Goal: Information Seeking & Learning: Learn about a topic

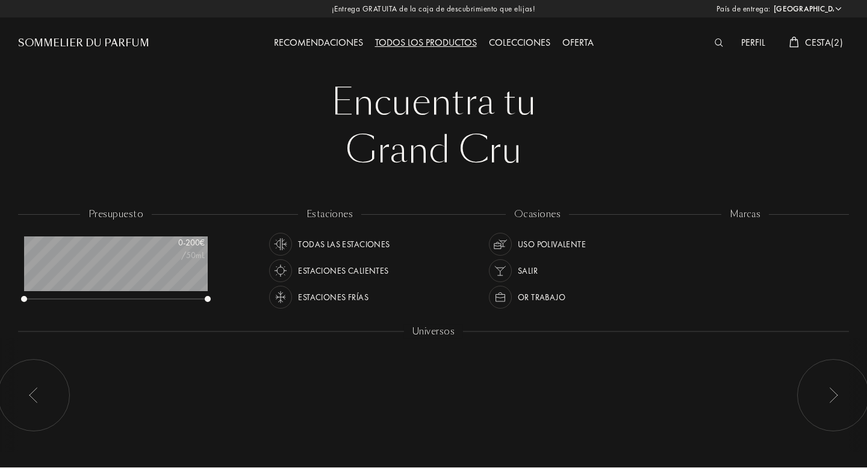
select select "ES"
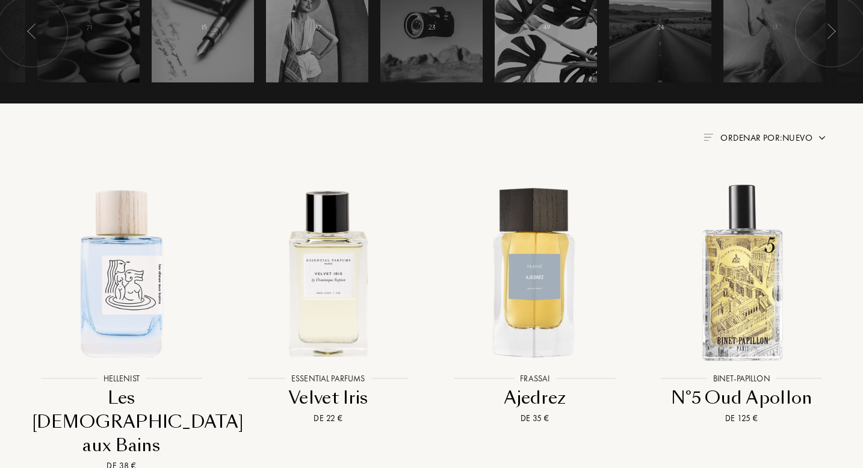
scroll to position [404, 0]
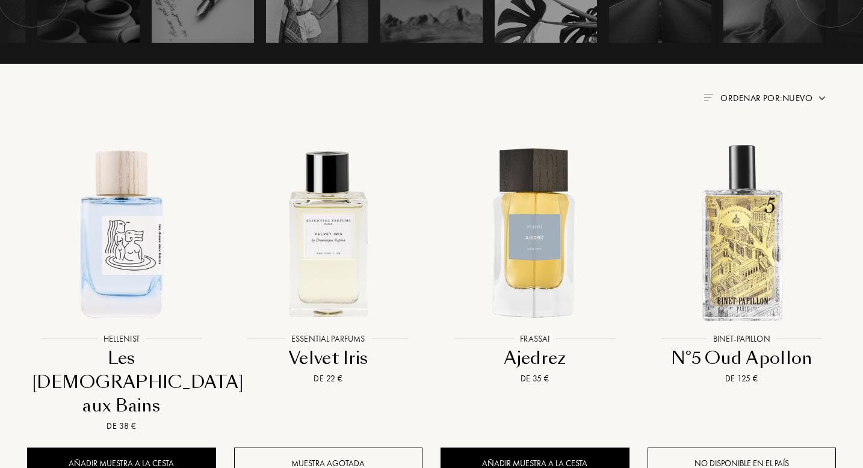
click at [756, 99] on span "Ordenar por: Nuevo" at bounding box center [766, 98] width 92 height 12
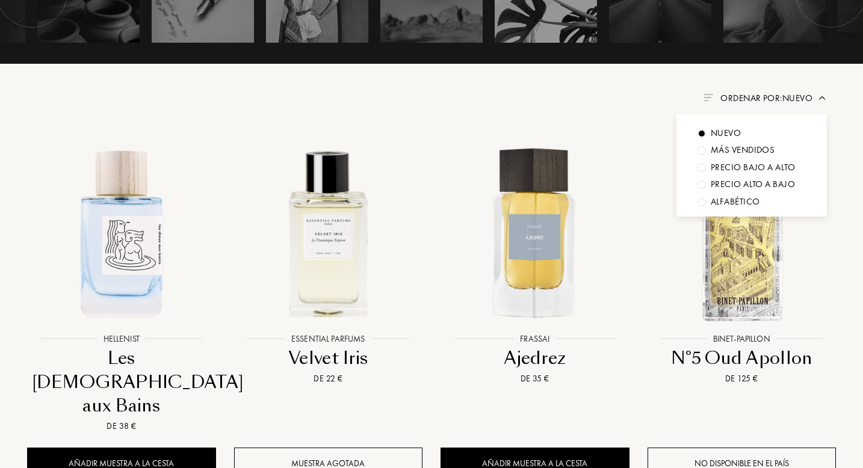
click at [732, 152] on div "Más vendidos" at bounding box center [743, 150] width 64 height 14
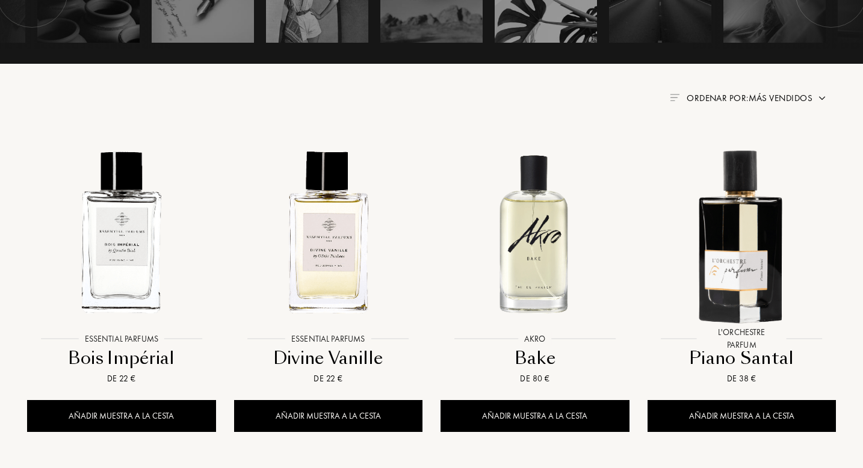
click at [797, 99] on span "Ordenar por: Más vendidos" at bounding box center [750, 98] width 126 height 12
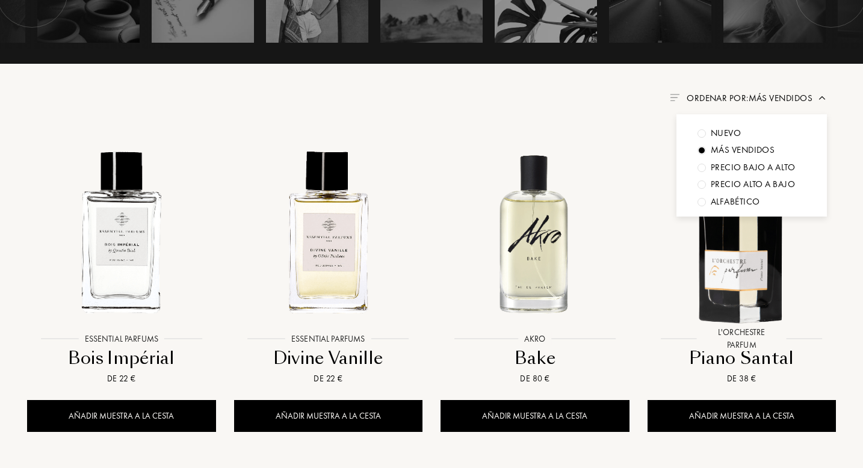
click at [763, 131] on div "Nuevo" at bounding box center [752, 133] width 108 height 14
